Goal: Task Accomplishment & Management: Manage account settings

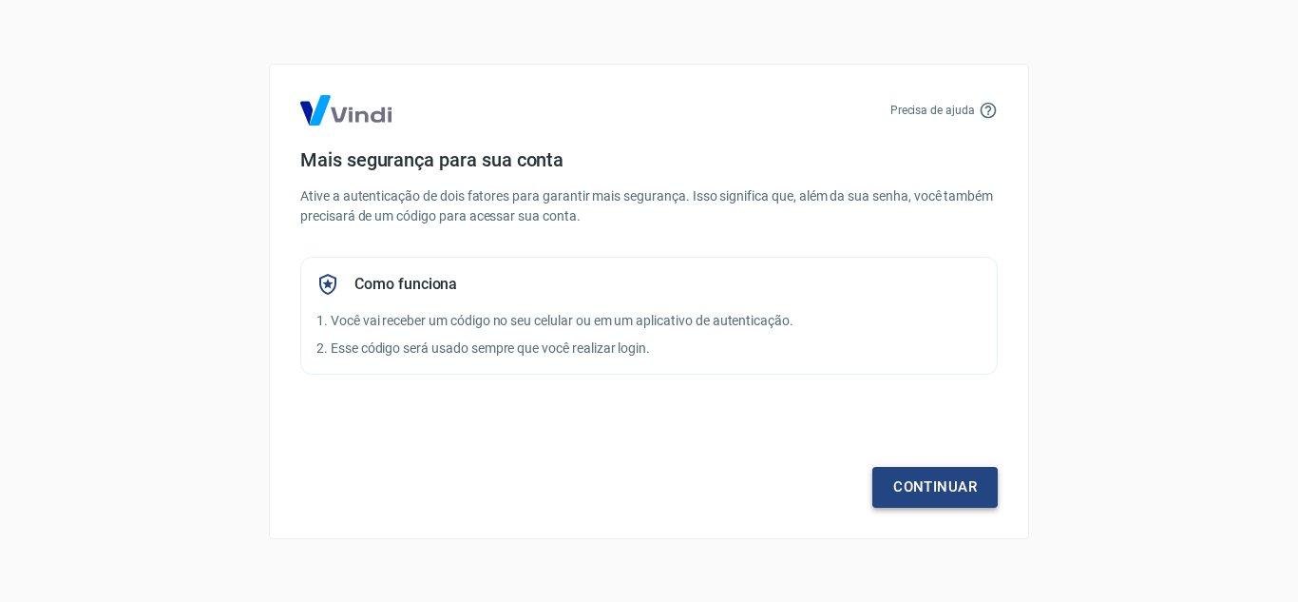
click at [890, 477] on link "Continuar" at bounding box center [935, 487] width 125 height 40
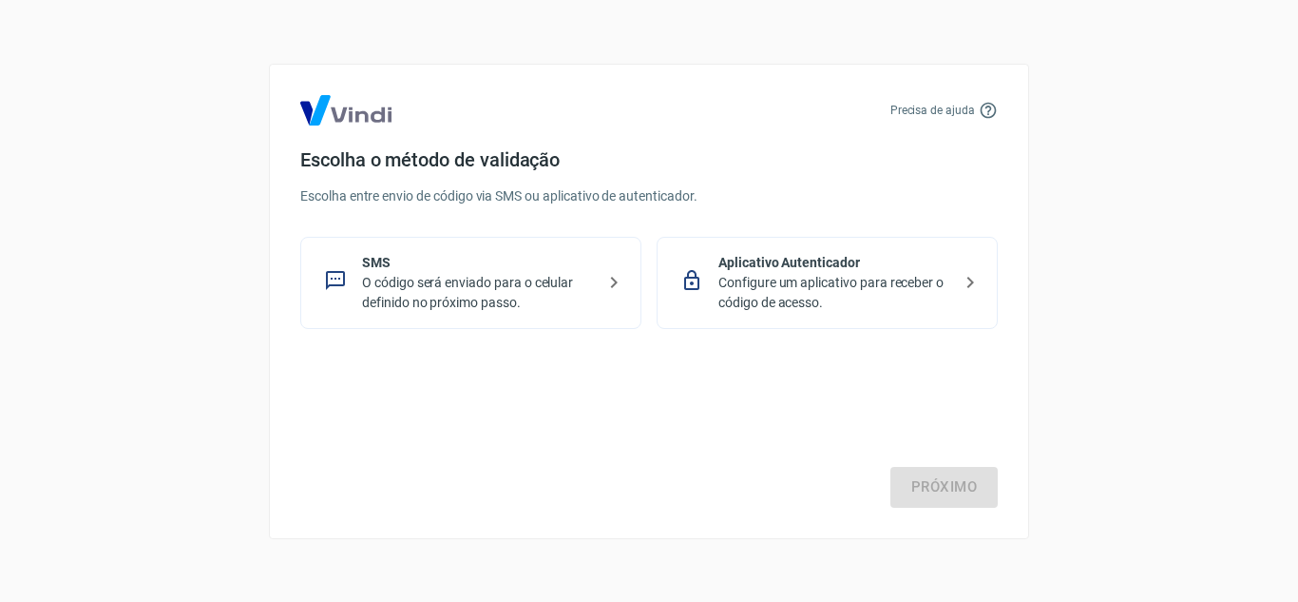
click at [804, 285] on p "Configure um aplicativo para receber o código de acesso." at bounding box center [835, 293] width 233 height 40
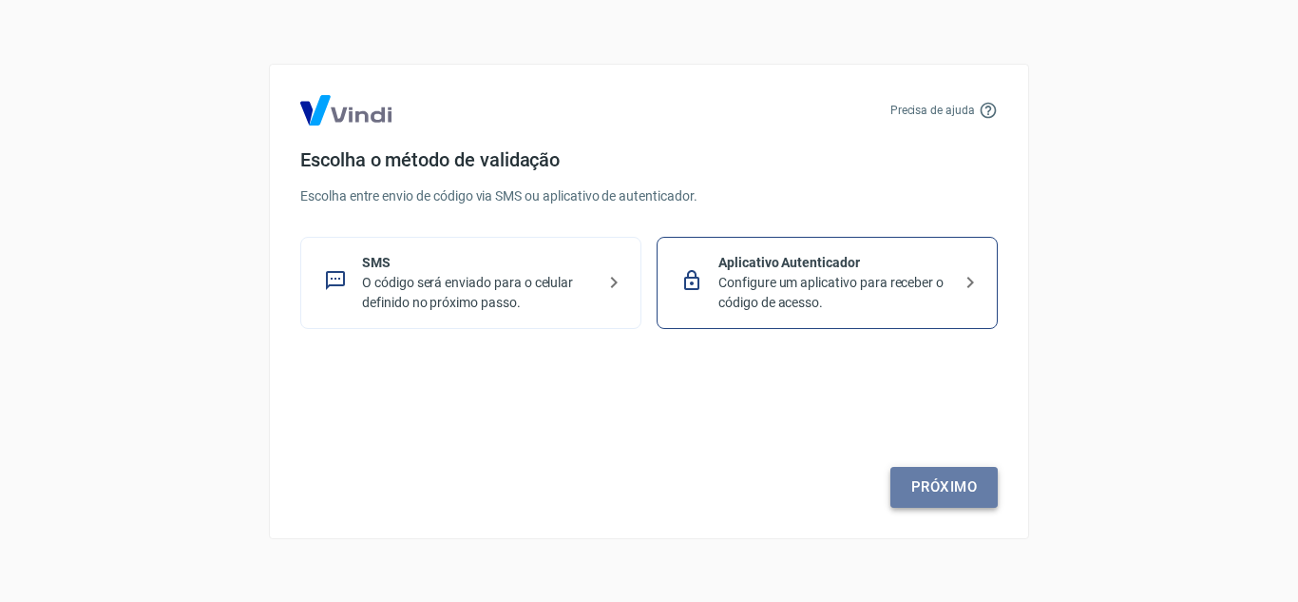
click at [945, 491] on link "Próximo" at bounding box center [944, 487] width 107 height 40
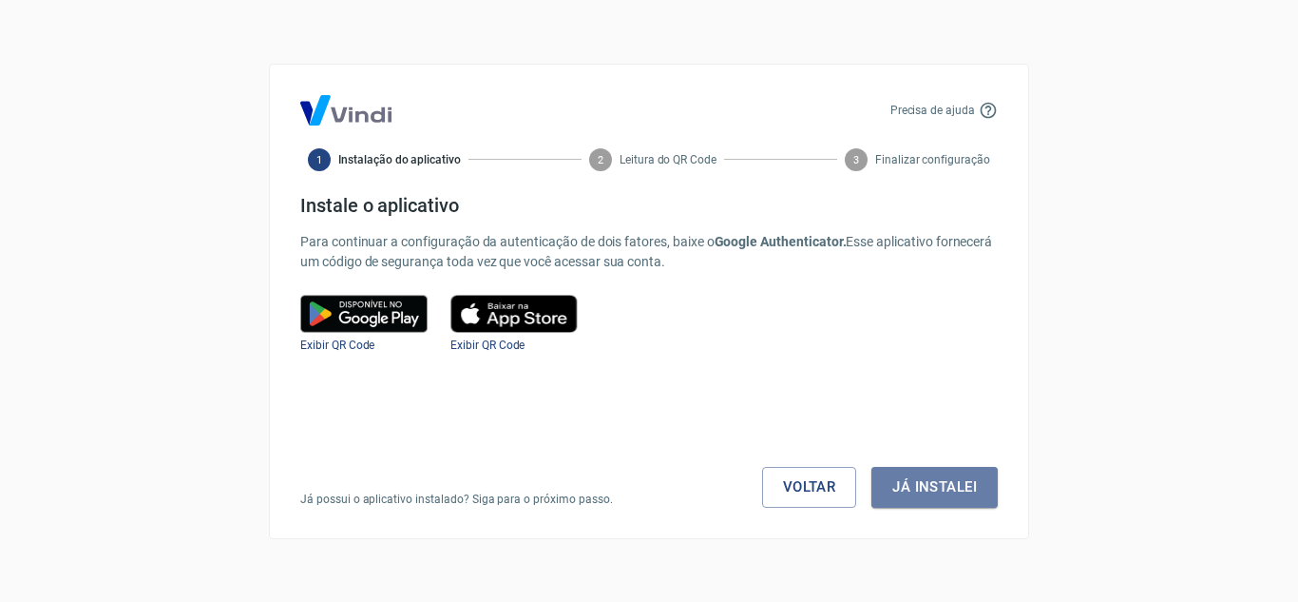
click at [945, 491] on button "Já instalei" at bounding box center [935, 487] width 126 height 40
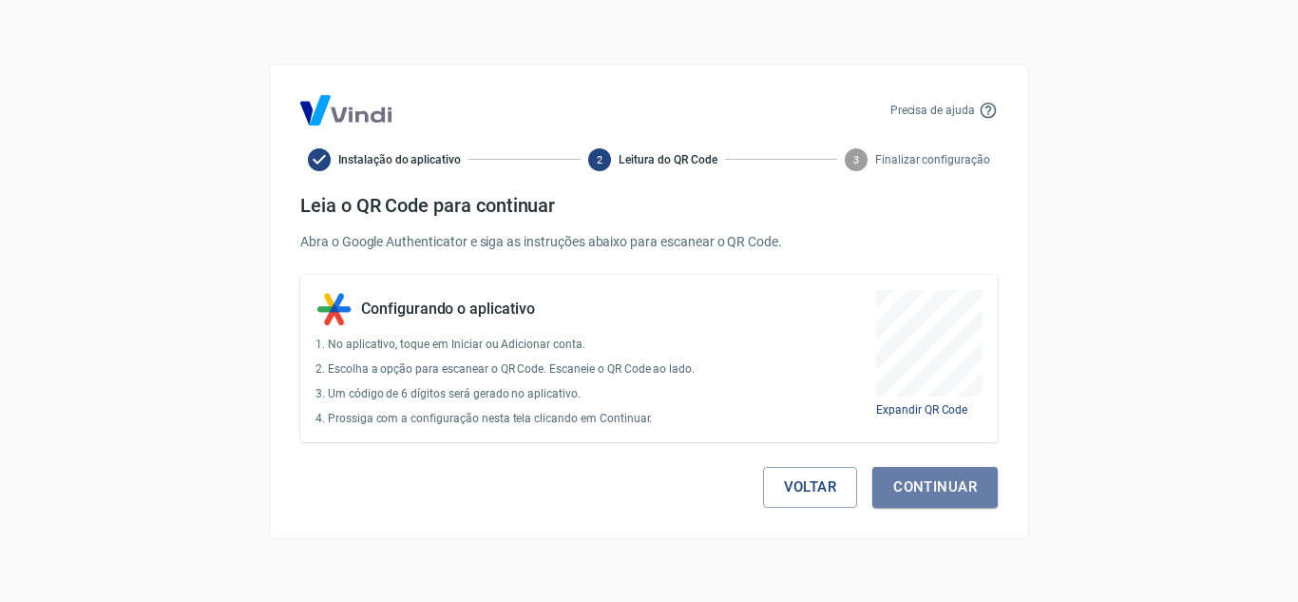
click at [945, 491] on button "Continuar" at bounding box center [935, 487] width 125 height 40
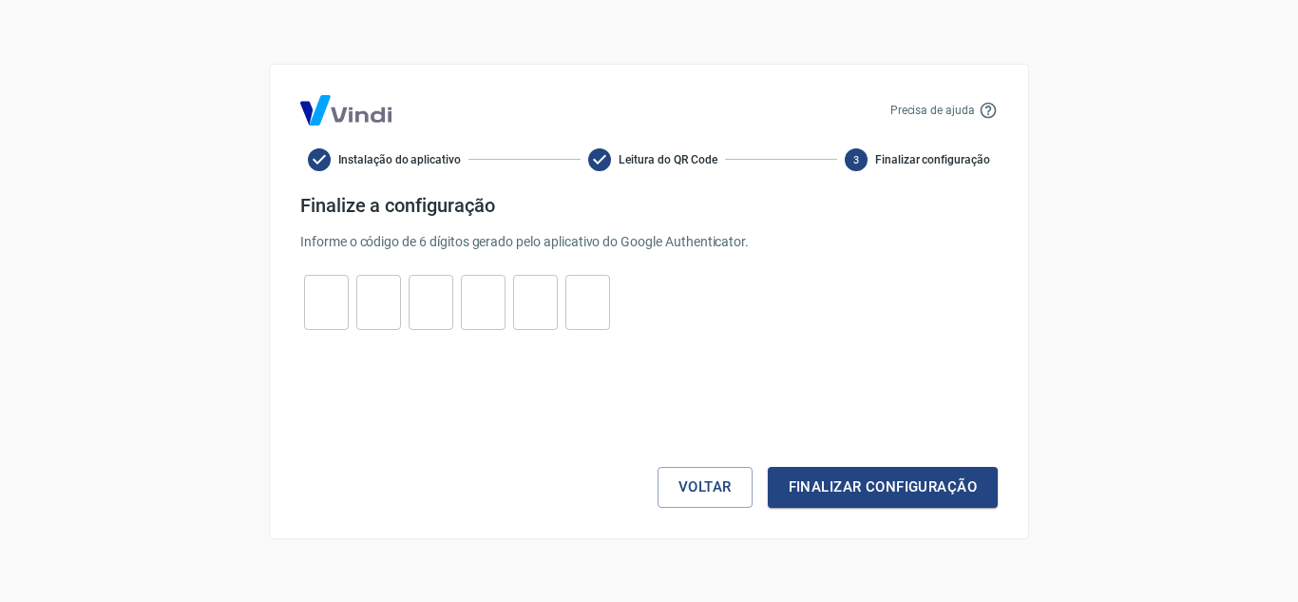
click at [327, 313] on input "tel" at bounding box center [326, 301] width 45 height 41
type input "8"
type input "1"
type input "5"
type input "6"
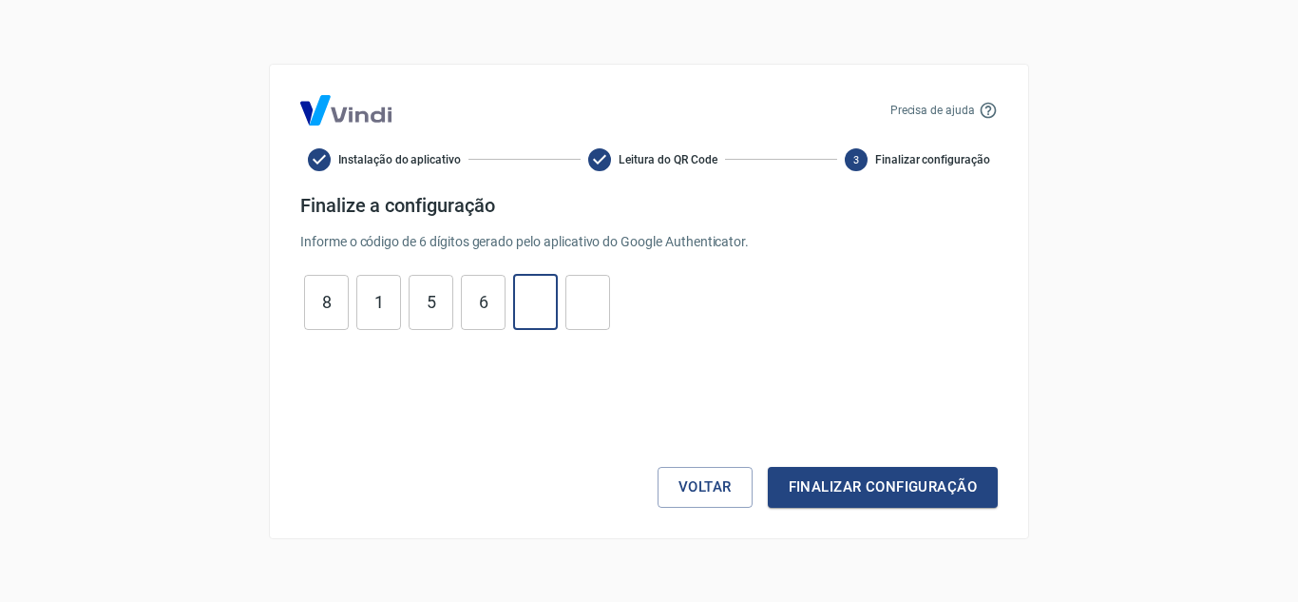
type input "1"
type input "0"
click at [855, 482] on button "Finalizar configuração" at bounding box center [883, 487] width 230 height 40
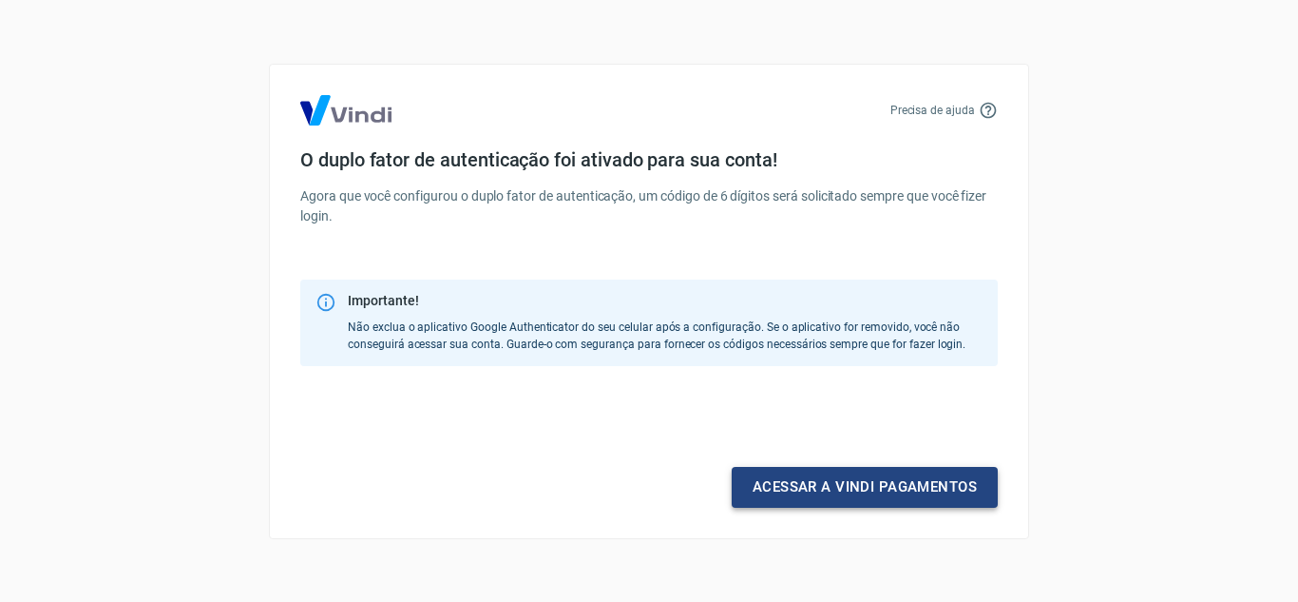
click at [833, 496] on link "Acessar a Vindi pagamentos" at bounding box center [865, 487] width 266 height 40
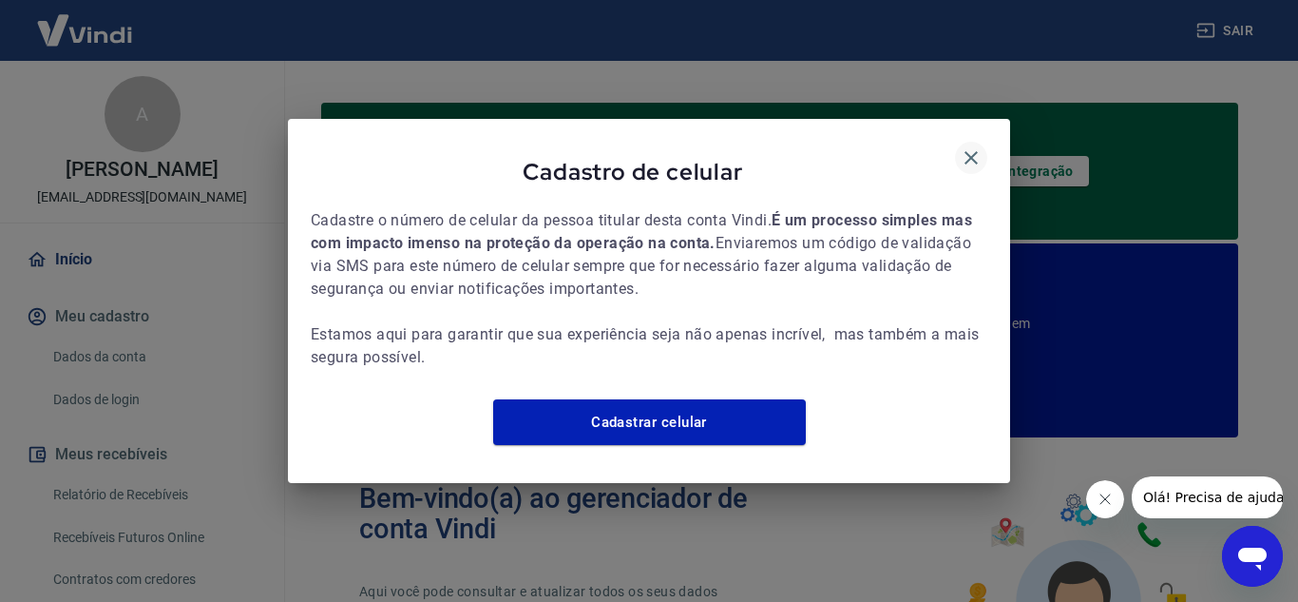
click at [978, 146] on icon "button" at bounding box center [971, 157] width 23 height 23
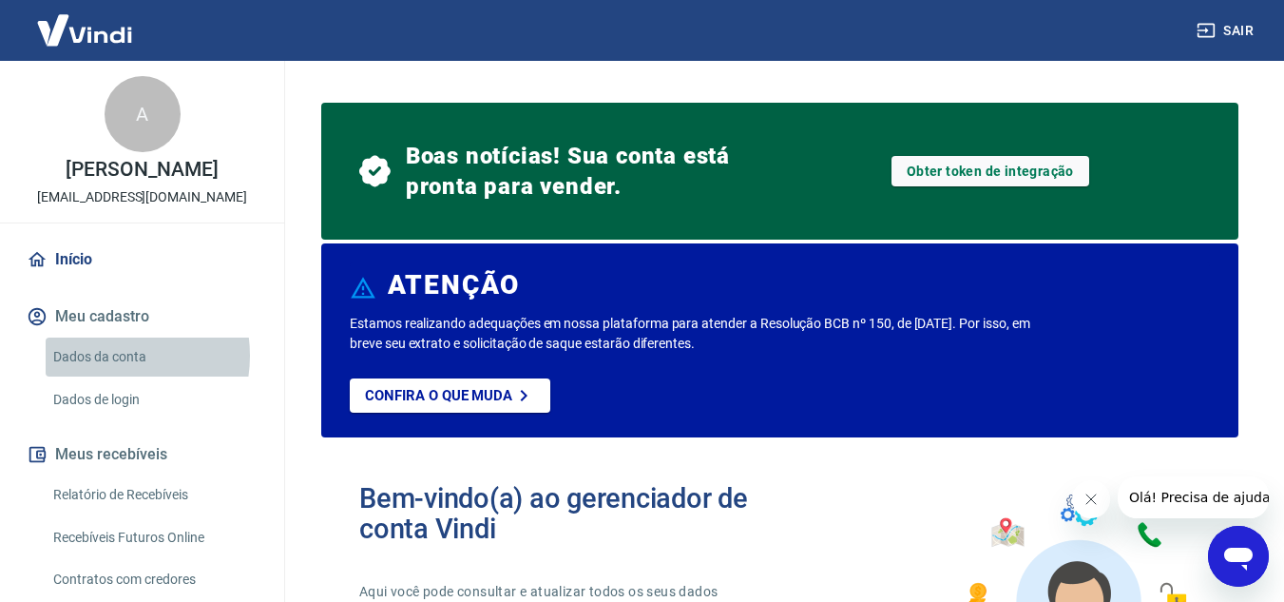
click at [106, 355] on link "Dados da conta" at bounding box center [154, 356] width 216 height 39
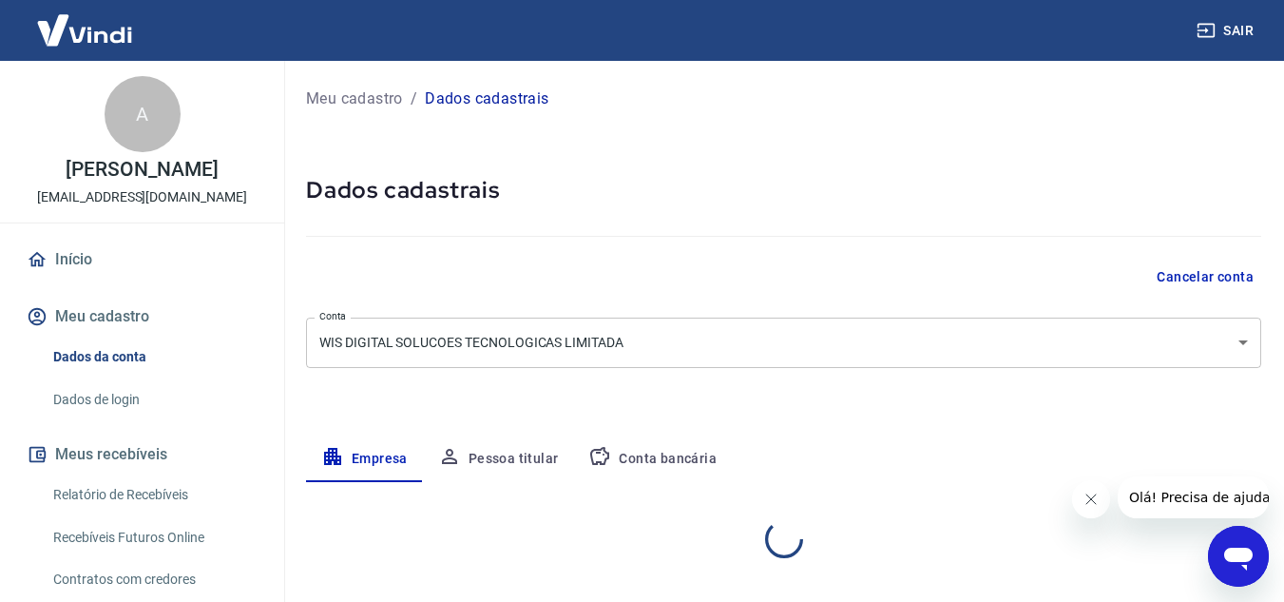
select select "SP"
select select "business"
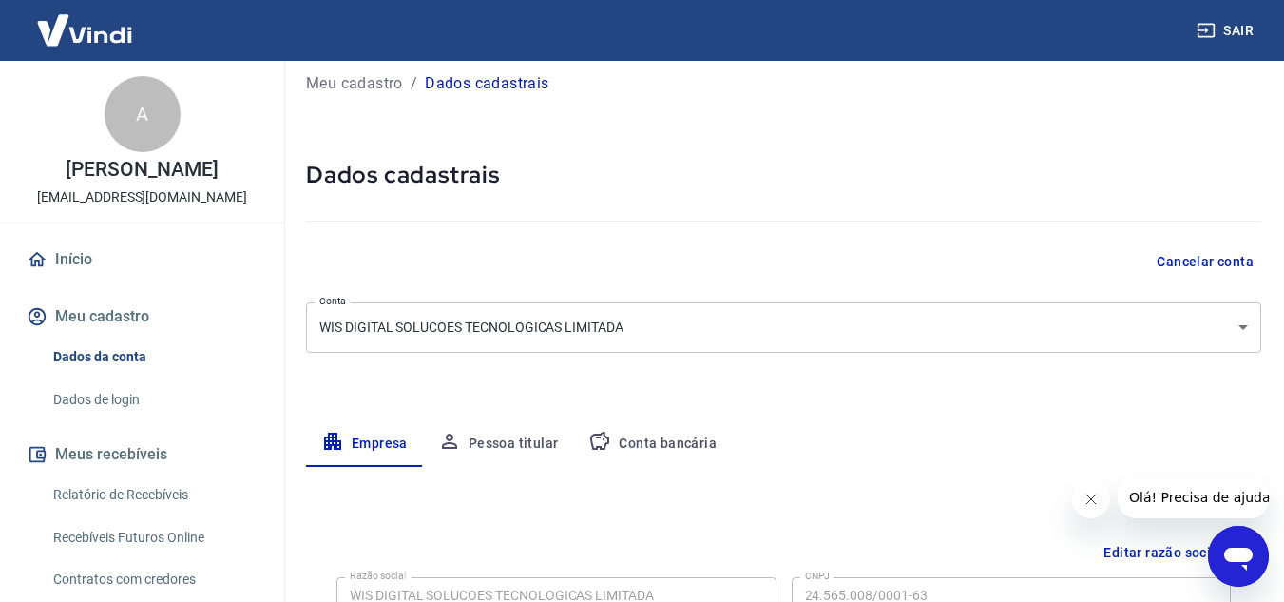
scroll to position [9, 0]
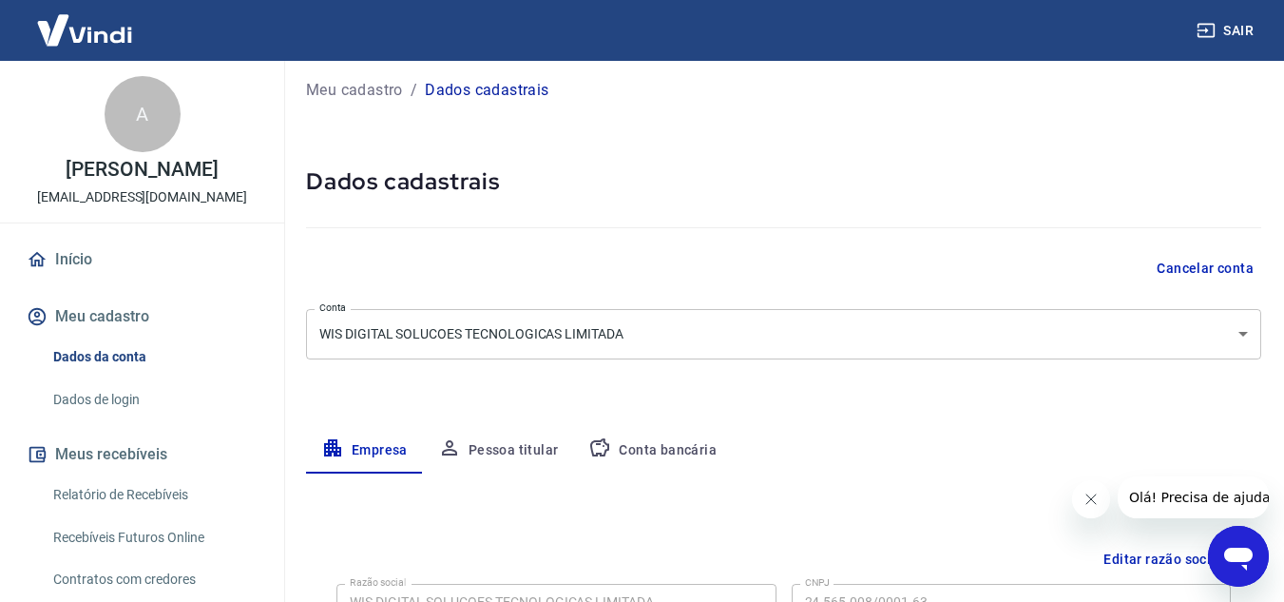
click at [514, 447] on button "Pessoa titular" at bounding box center [498, 451] width 151 height 46
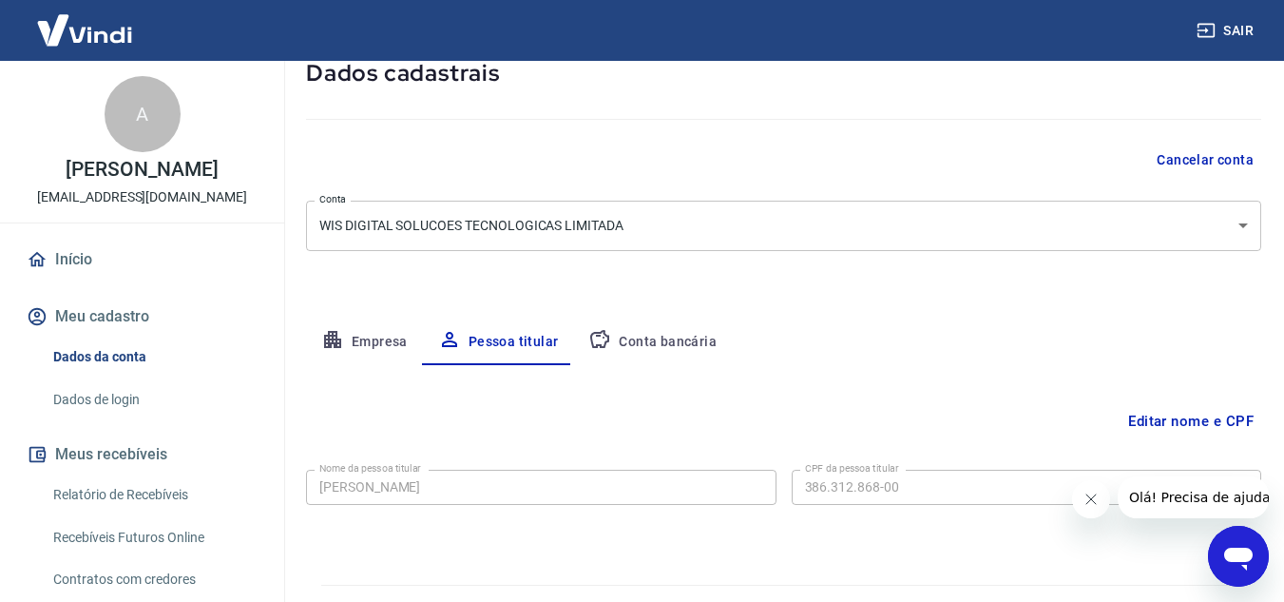
scroll to position [159, 0]
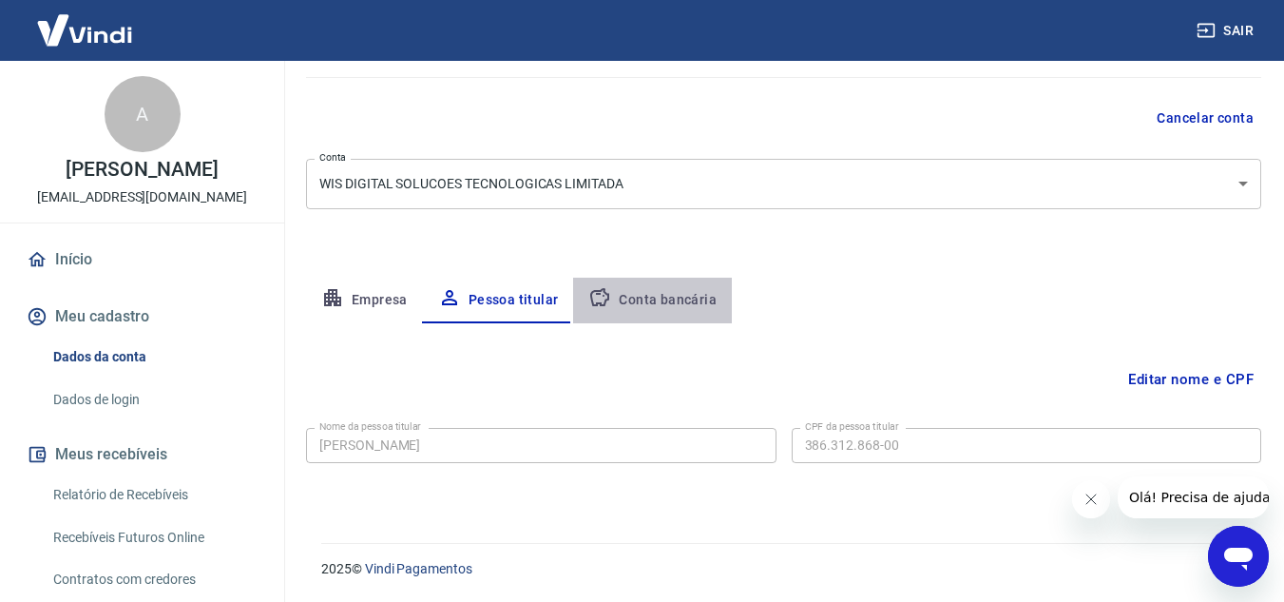
click at [659, 303] on button "Conta bancária" at bounding box center [652, 301] width 159 height 46
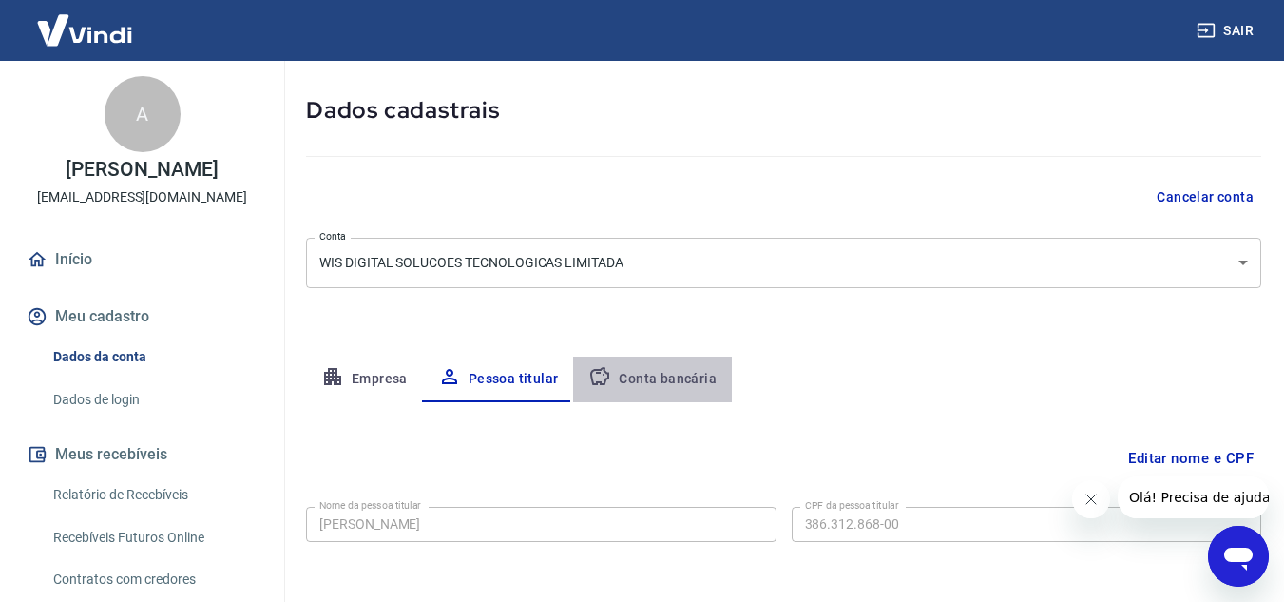
select select "1"
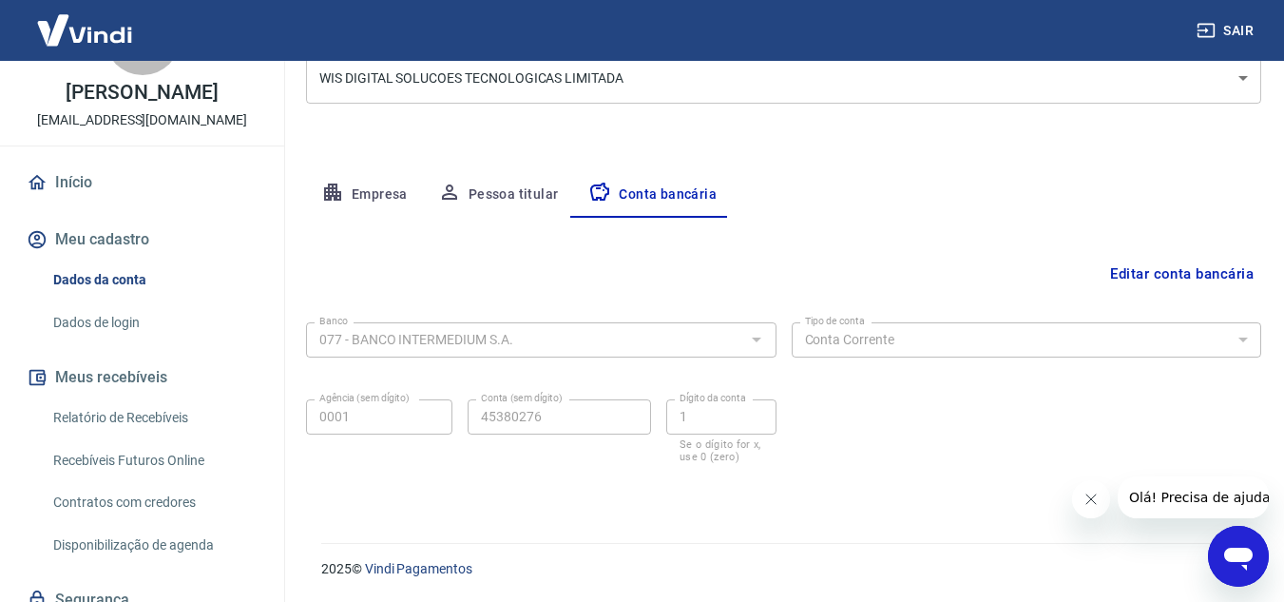
scroll to position [0, 0]
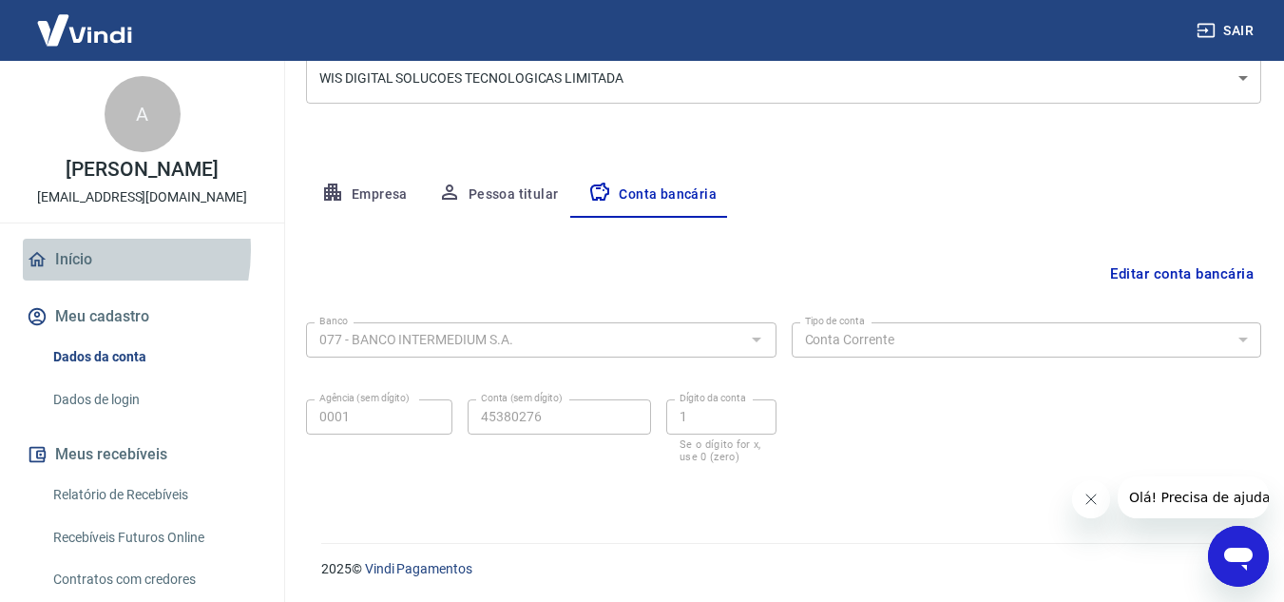
click at [75, 250] on link "Início" at bounding box center [142, 260] width 239 height 42
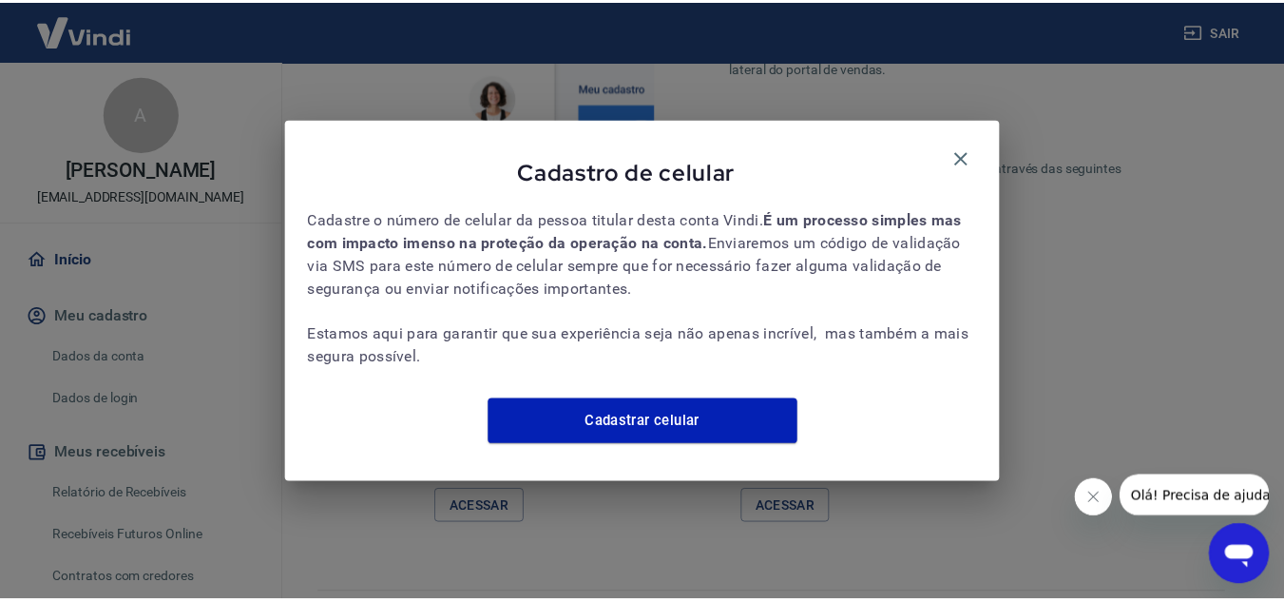
scroll to position [1253, 0]
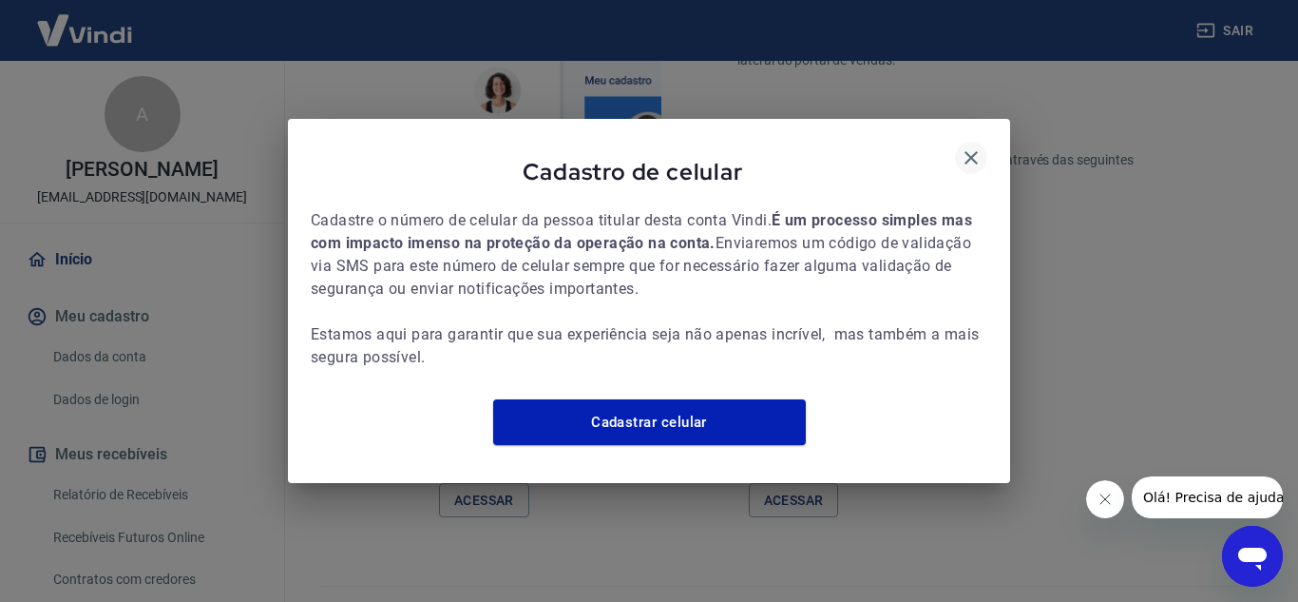
click at [976, 146] on icon "button" at bounding box center [971, 157] width 23 height 23
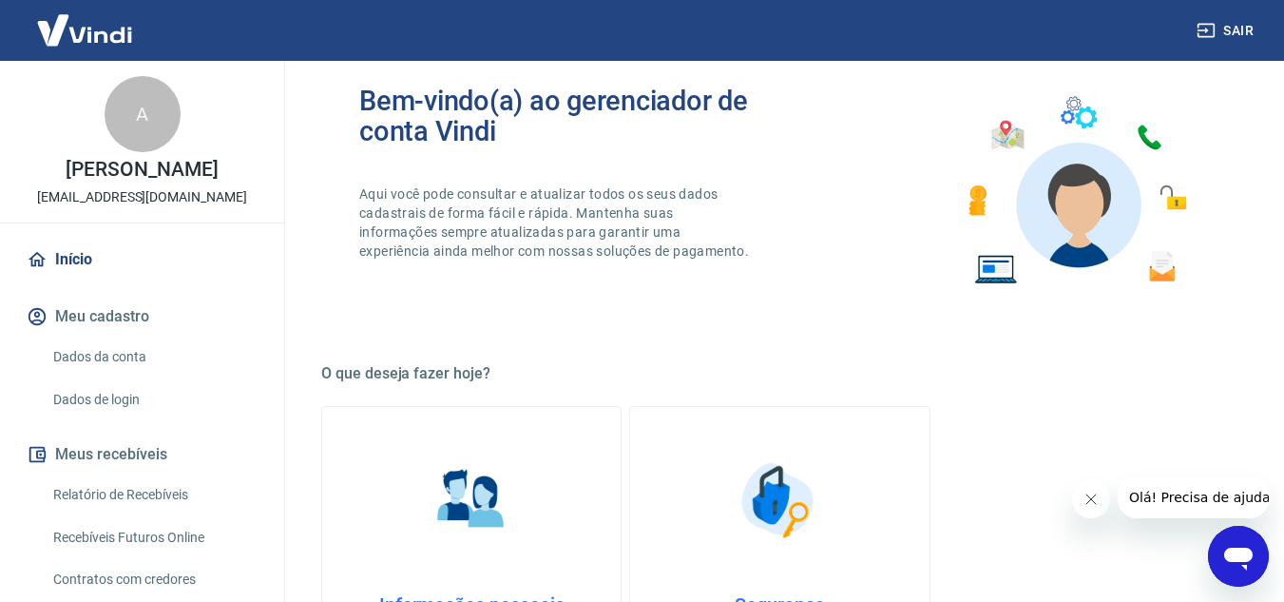
scroll to position [95, 0]
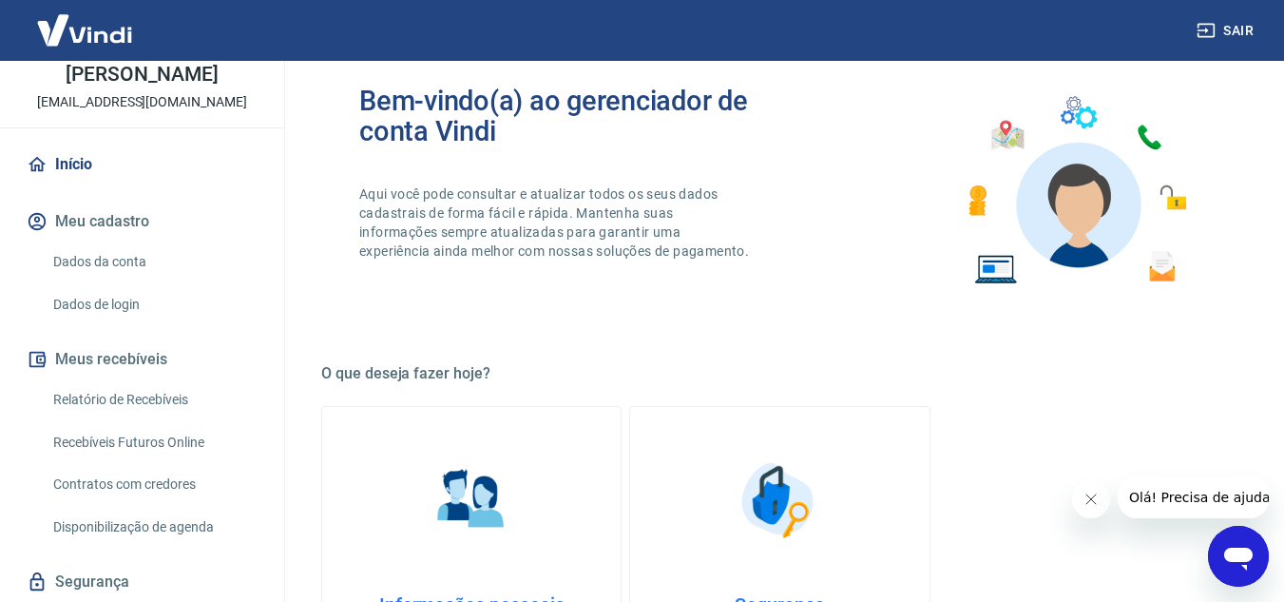
click at [84, 398] on link "Relatório de Recebíveis" at bounding box center [154, 399] width 216 height 39
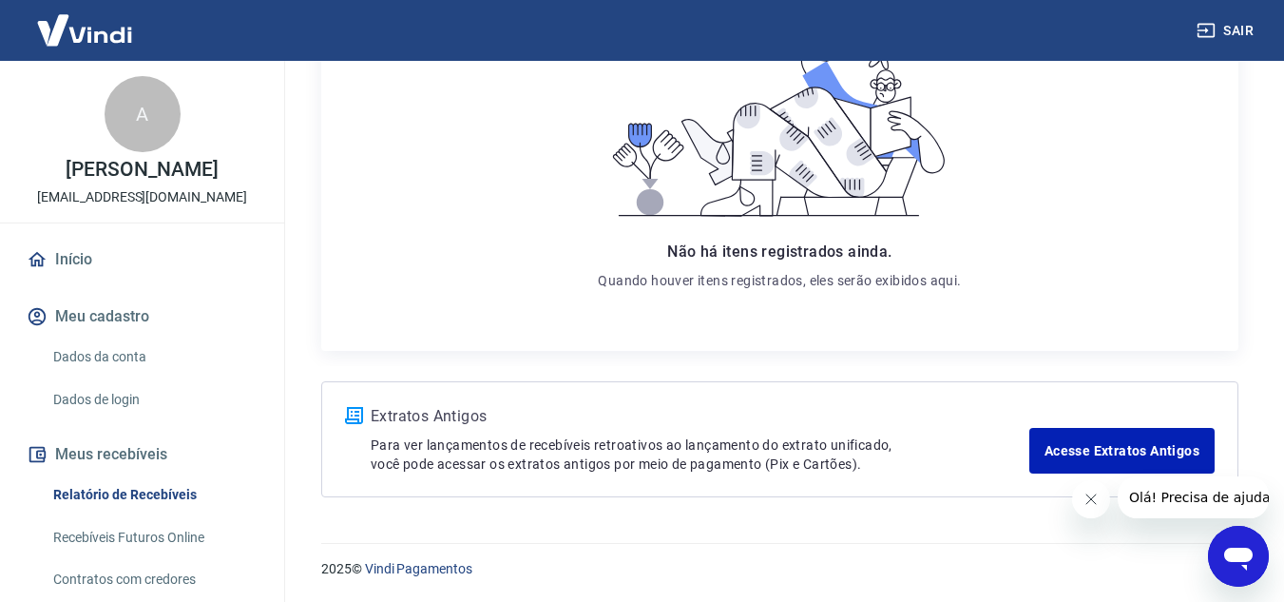
click at [85, 251] on link "Início" at bounding box center [142, 260] width 239 height 42
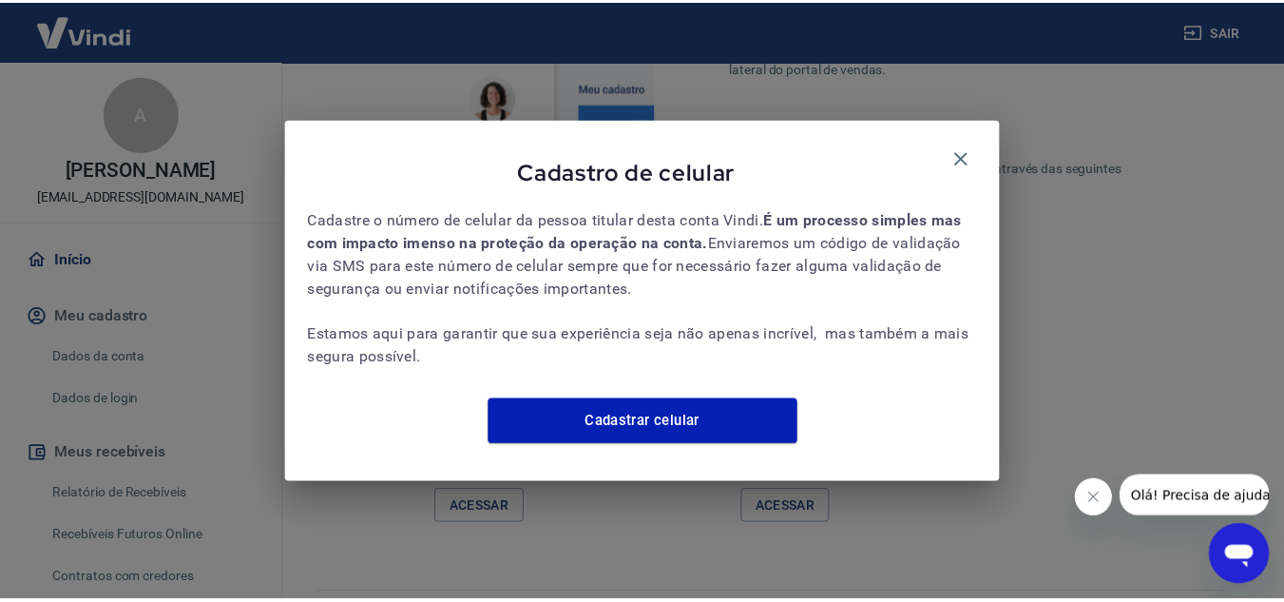
scroll to position [1253, 0]
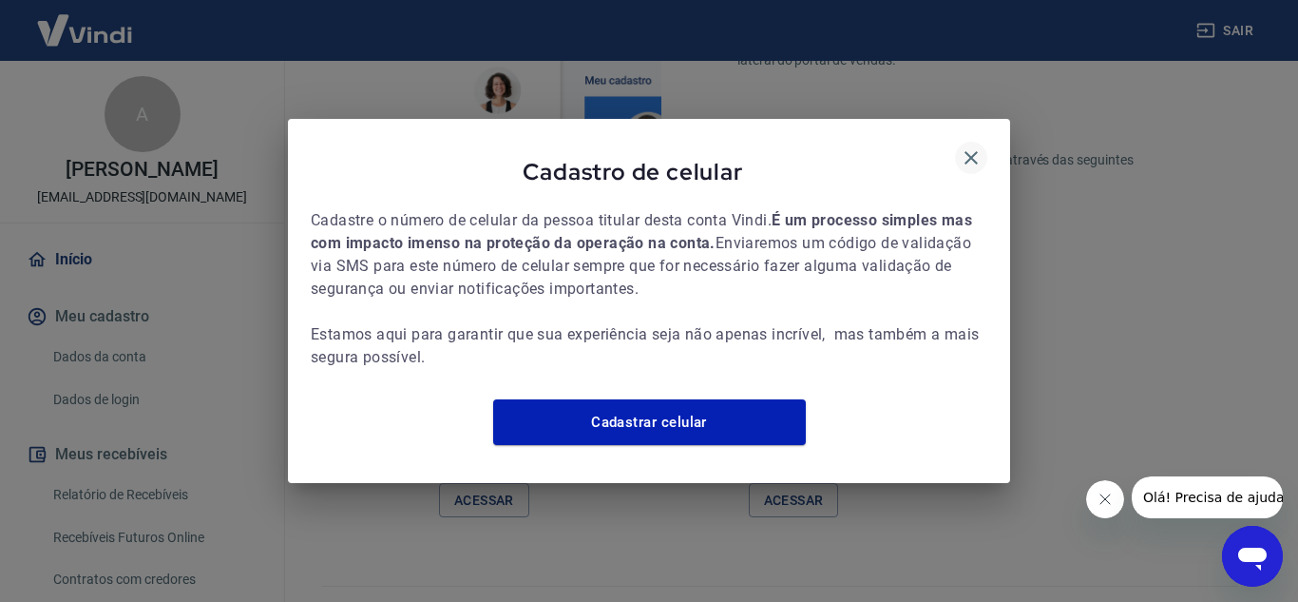
click at [977, 146] on icon "button" at bounding box center [971, 157] width 23 height 23
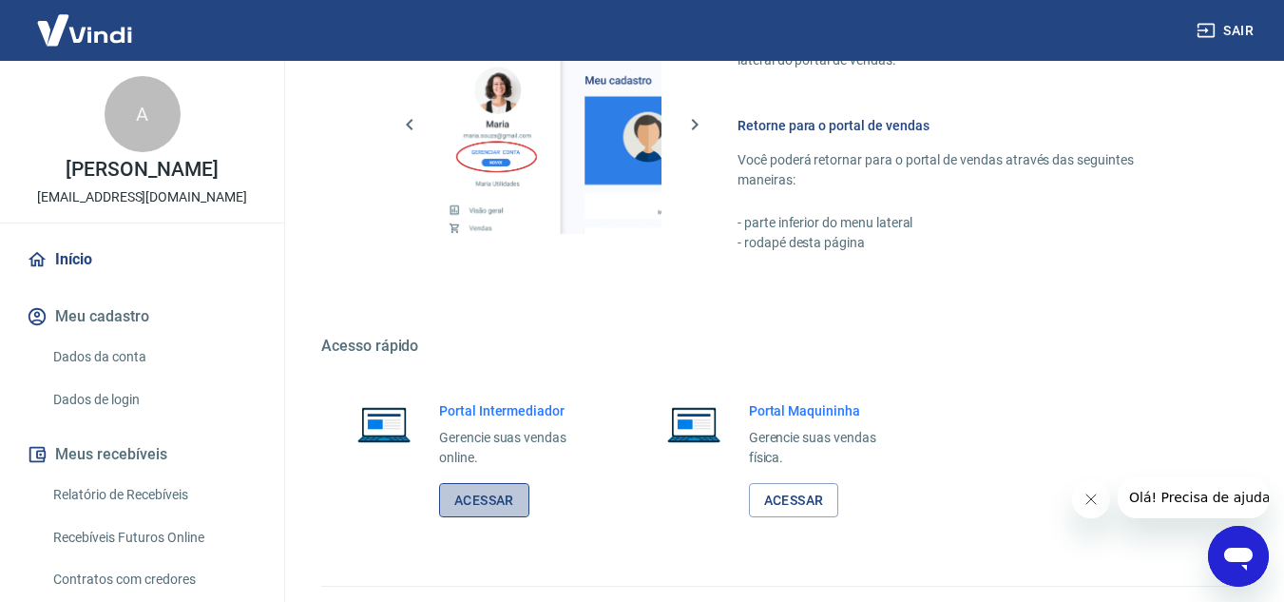
click at [480, 497] on link "Acessar" at bounding box center [484, 500] width 90 height 35
